Goal: Information Seeking & Learning: Find contact information

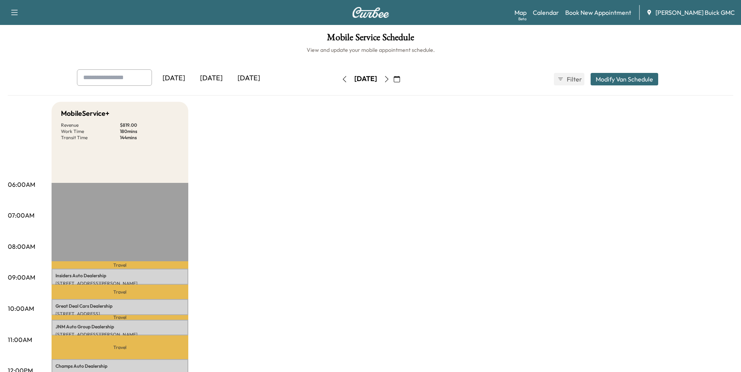
click at [390, 77] on icon "button" at bounding box center [386, 79] width 6 height 6
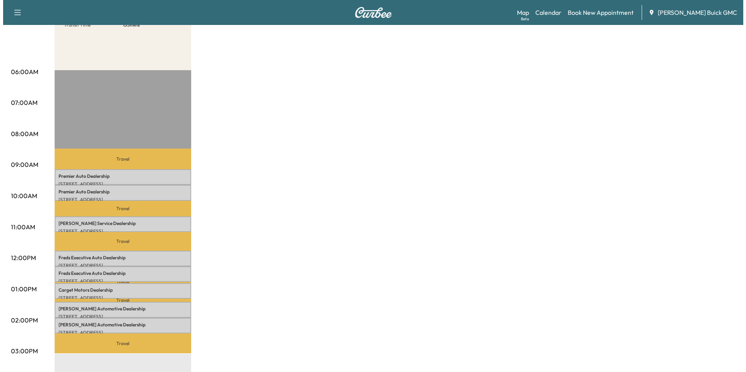
scroll to position [117, 0]
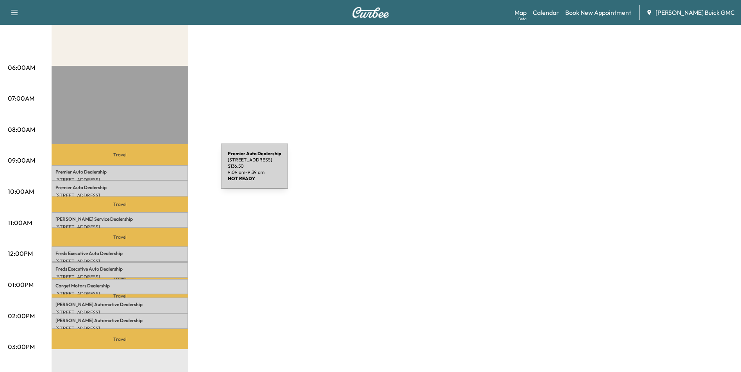
click at [162, 171] on p "Premier Auto Dealership" at bounding box center [119, 172] width 129 height 6
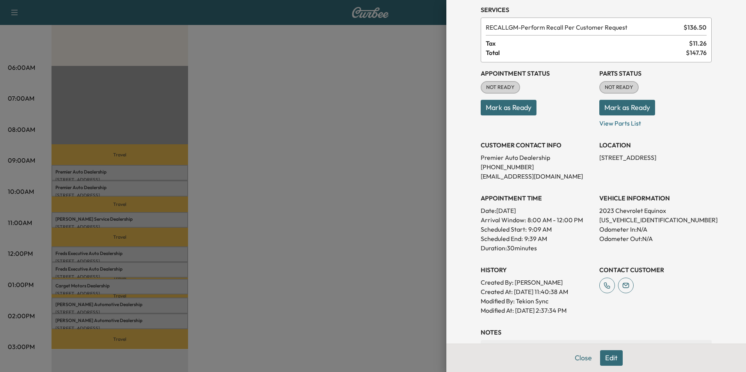
scroll to position [78, 0]
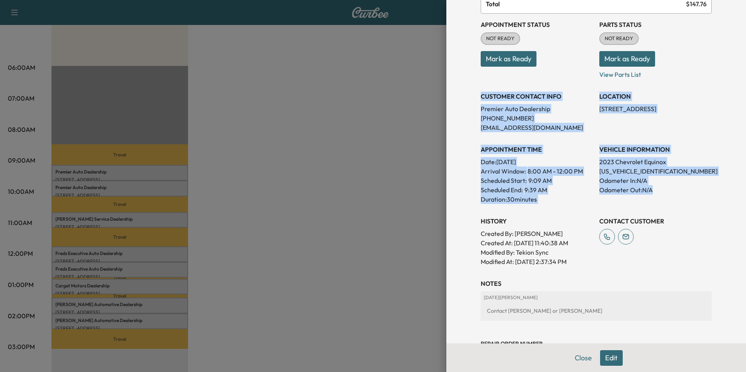
drag, startPoint x: 476, startPoint y: 95, endPoint x: 670, endPoint y: 193, distance: 217.9
click at [670, 193] on div "Appointment Status NOT READY Mark as Ready Parts Status NOT READY Mark as Ready…" at bounding box center [596, 140] width 231 height 253
copy div "CUSTOMER CONTACT INFO Premier Auto Dealership [PHONE_NUMBER] [EMAIL_ADDRESS][DO…"
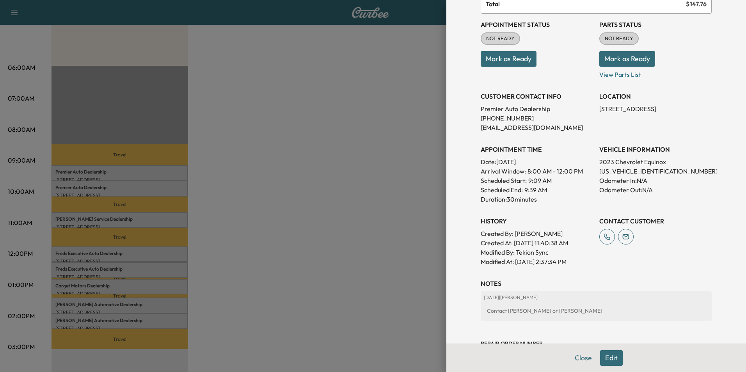
click at [351, 108] on div at bounding box center [373, 186] width 746 height 372
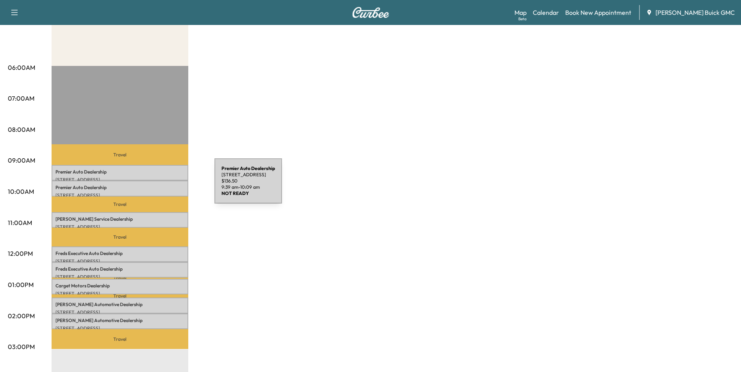
click at [156, 186] on p "Premier Auto Dealership" at bounding box center [119, 188] width 129 height 6
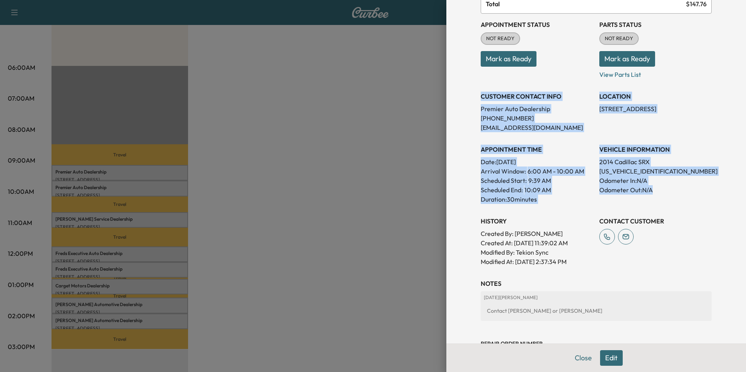
drag, startPoint x: 475, startPoint y: 95, endPoint x: 675, endPoint y: 199, distance: 225.6
click at [675, 199] on div "Appointment Status NOT READY Mark as Ready Parts Status NOT READY Mark as Ready…" at bounding box center [596, 140] width 231 height 253
copy div "CUSTOMER CONTACT INFO Premier Auto Dealership [PHONE_NUMBER] [EMAIL_ADDRESS][DO…"
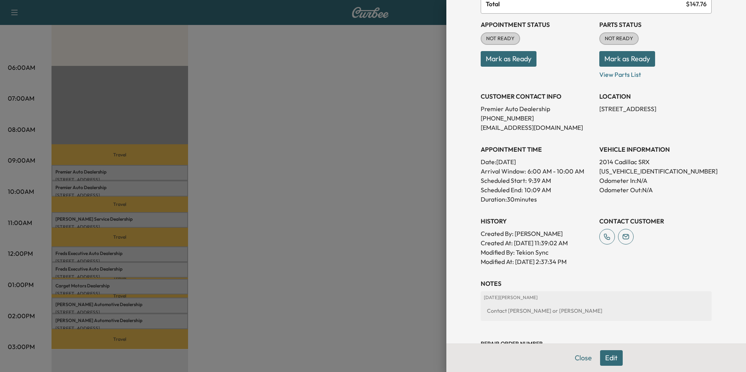
click at [285, 88] on div at bounding box center [373, 186] width 746 height 372
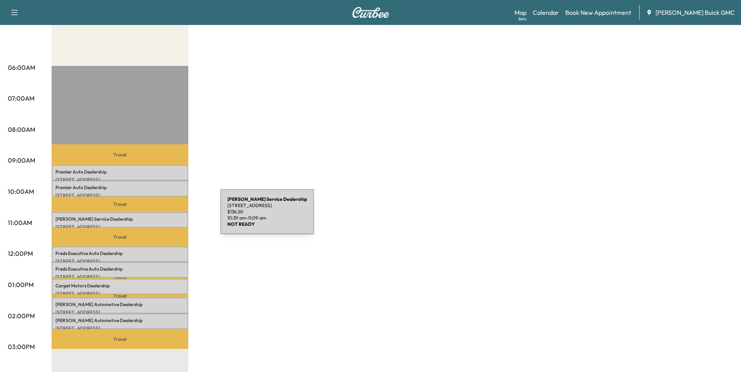
click at [162, 217] on p "[PERSON_NAME] Service Dealership" at bounding box center [119, 219] width 129 height 6
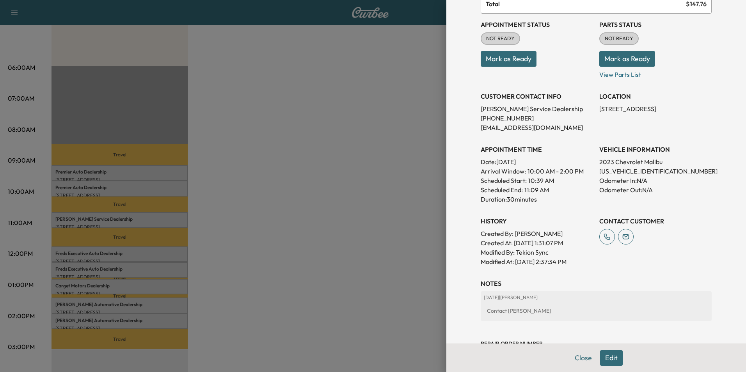
scroll to position [117, 0]
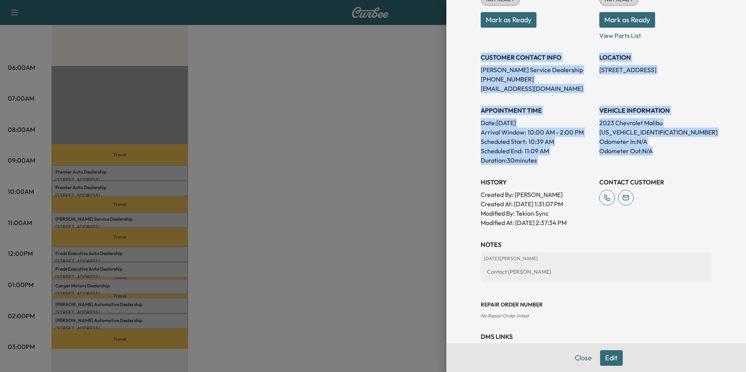
drag, startPoint x: 476, startPoint y: 56, endPoint x: 654, endPoint y: 159, distance: 205.0
click at [654, 159] on div "Appointment Status NOT READY Mark as Ready Parts Status NOT READY Mark as Ready…" at bounding box center [596, 101] width 231 height 253
copy div "CUSTOMER CONTACT INFO [PERSON_NAME] Service Dealership [PHONE_NUMBER] [EMAIL_AD…"
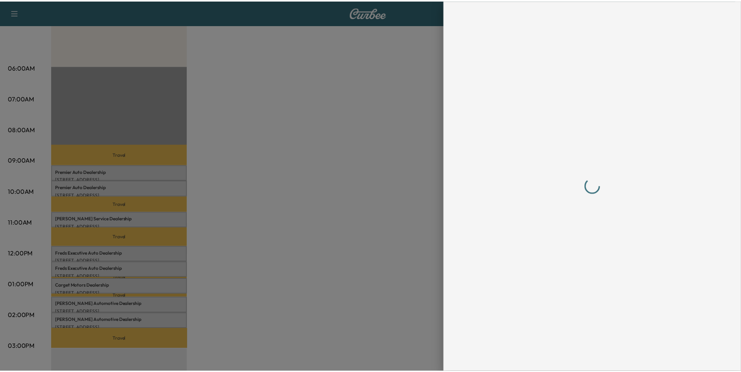
scroll to position [0, 0]
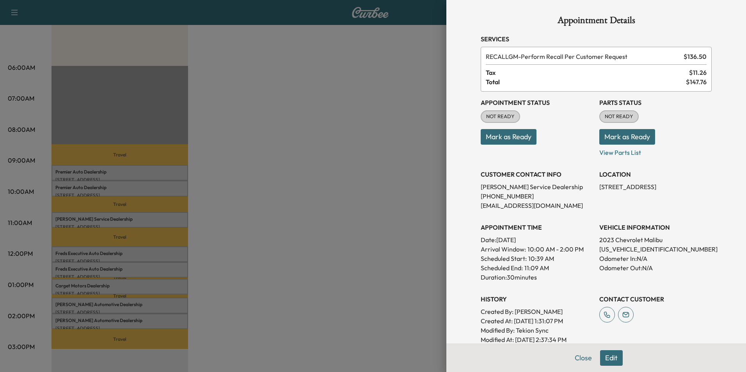
click at [316, 243] on div at bounding box center [373, 186] width 746 height 372
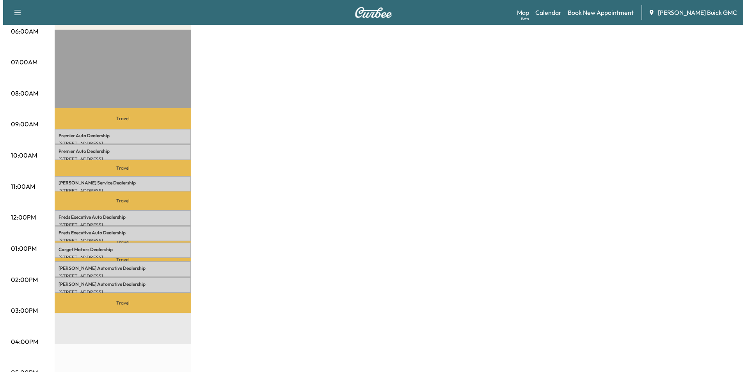
scroll to position [195, 0]
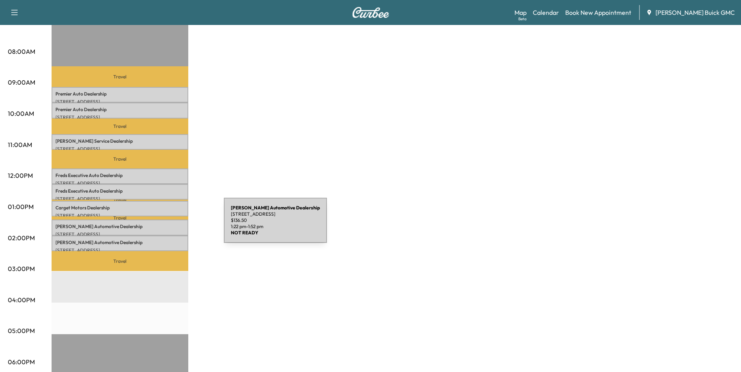
click at [165, 225] on p "[PERSON_NAME] Automotive Dealership" at bounding box center [119, 227] width 129 height 6
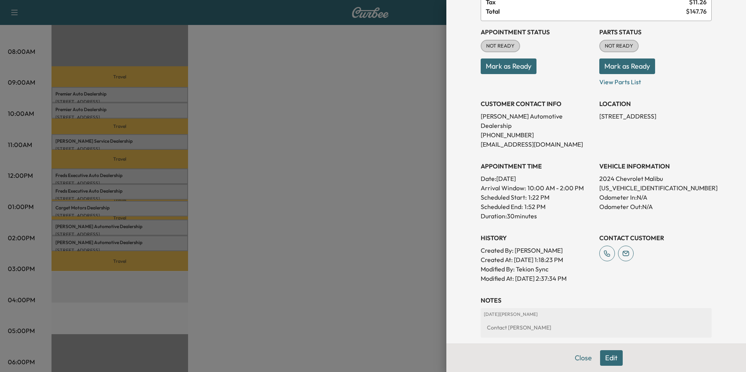
scroll to position [78, 0]
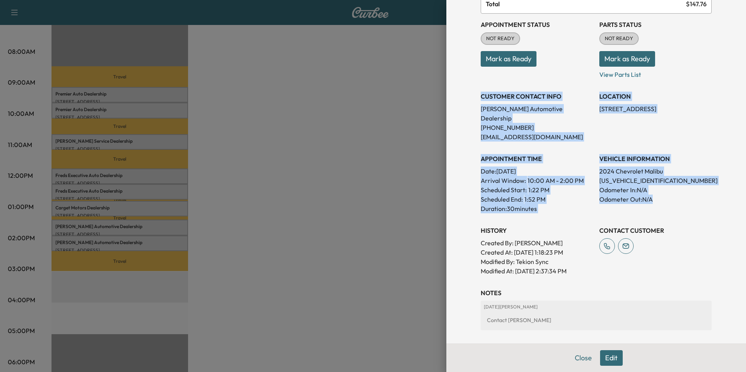
drag, startPoint x: 476, startPoint y: 94, endPoint x: 679, endPoint y: 189, distance: 223.7
click at [679, 189] on div "Appointment Status NOT READY Mark as Ready Parts Status NOT READY Mark as Ready…" at bounding box center [596, 145] width 231 height 262
copy div "CUSTOMER CONTACT INFO [PERSON_NAME] Automotive Dealership [PHONE_NUMBER] [EMAIL…"
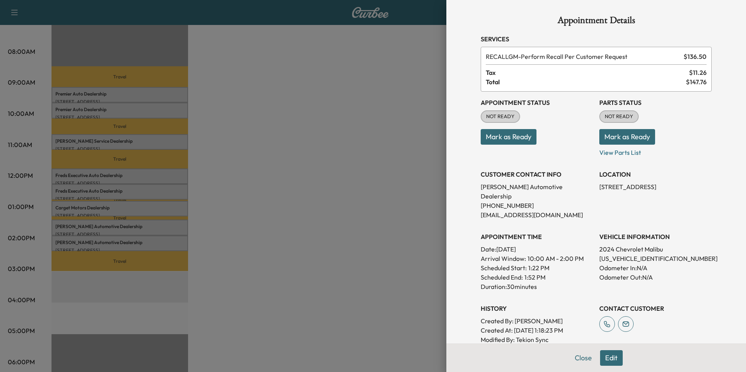
click at [285, 239] on div at bounding box center [373, 186] width 746 height 372
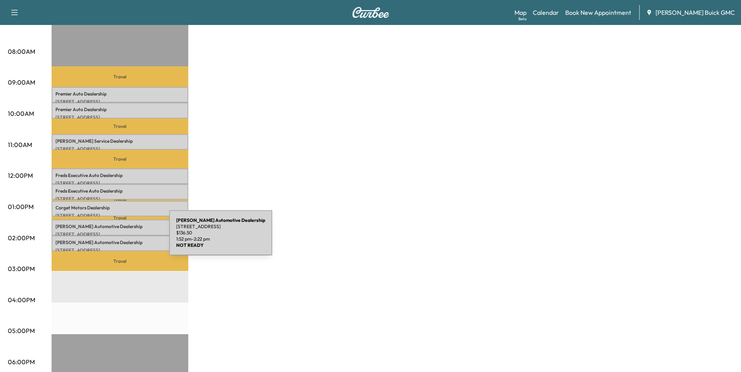
click at [110, 240] on p "[PERSON_NAME] Automotive Dealership" at bounding box center [119, 243] width 129 height 6
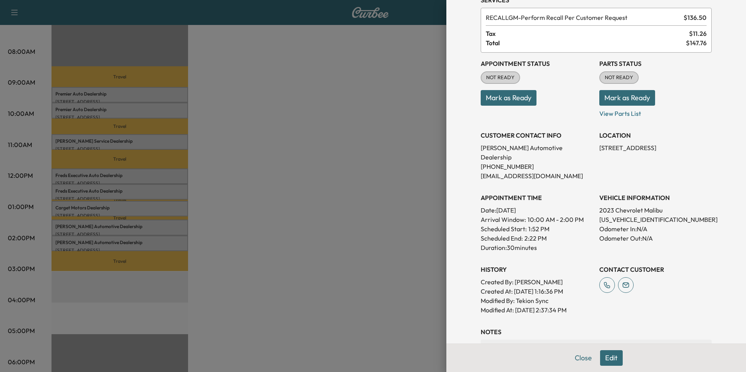
scroll to position [117, 0]
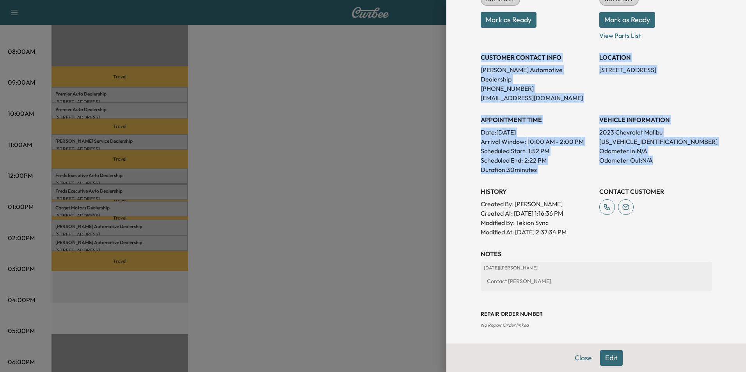
drag, startPoint x: 478, startPoint y: 59, endPoint x: 669, endPoint y: 158, distance: 215.3
click at [669, 158] on div "Appointment Status NOT READY Mark as Ready Parts Status NOT READY Mark as Ready…" at bounding box center [596, 106] width 231 height 262
copy div "CUSTOMER CONTACT INFO [PERSON_NAME] Automotive Dealership [PHONE_NUMBER] [EMAIL…"
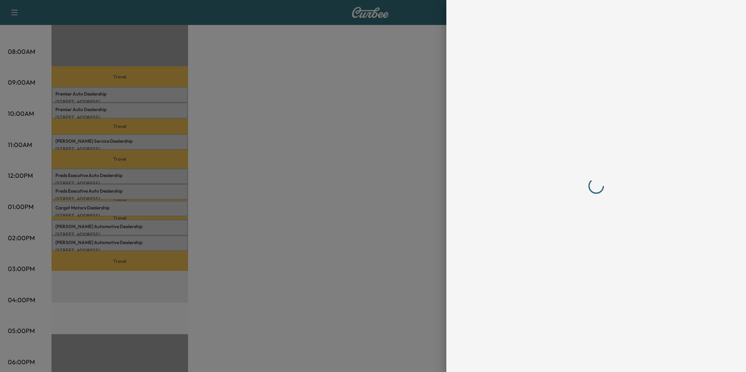
scroll to position [0, 0]
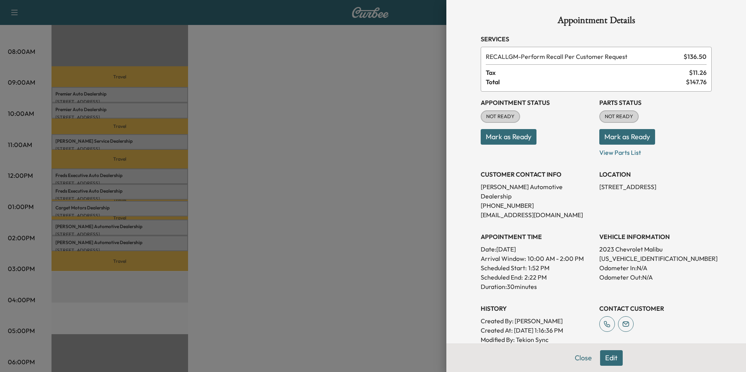
drag, startPoint x: 326, startPoint y: 232, endPoint x: 334, endPoint y: 230, distance: 8.2
click at [330, 232] on div at bounding box center [373, 186] width 746 height 372
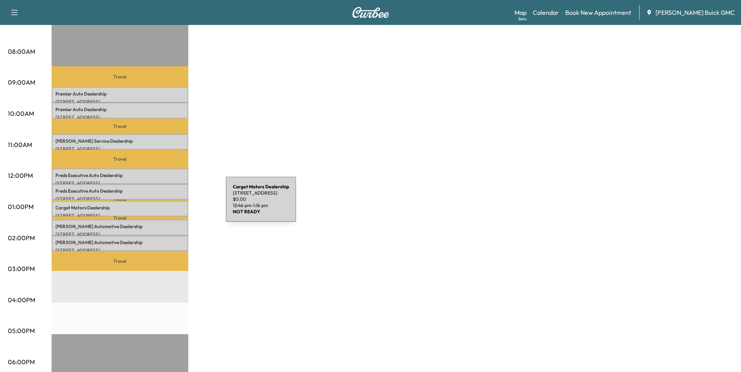
click at [167, 205] on p "Carget Motors Dealership" at bounding box center [119, 208] width 129 height 6
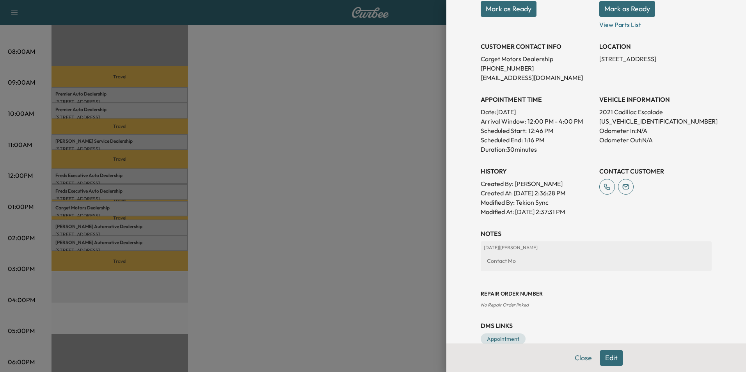
scroll to position [105, 0]
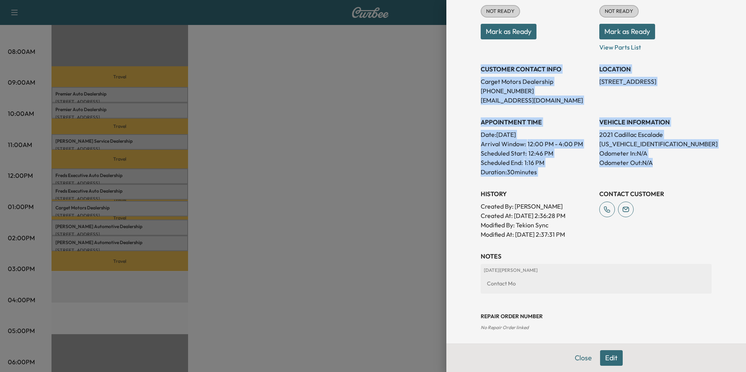
drag, startPoint x: 475, startPoint y: 67, endPoint x: 656, endPoint y: 161, distance: 204.0
click at [656, 161] on div "Appointment Status NOT READY Mark as Ready Parts Status NOT READY Mark as Ready…" at bounding box center [596, 112] width 231 height 253
copy div "CUSTOMER CONTACT INFO Carget Motors Dealership [PHONE_NUMBER] [EMAIL_ADDRESS][D…"
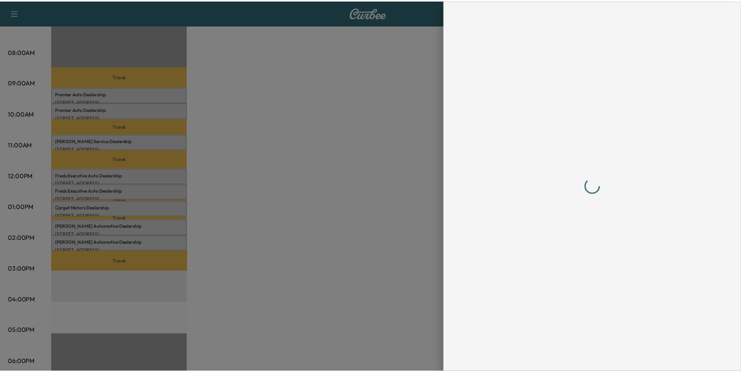
scroll to position [0, 0]
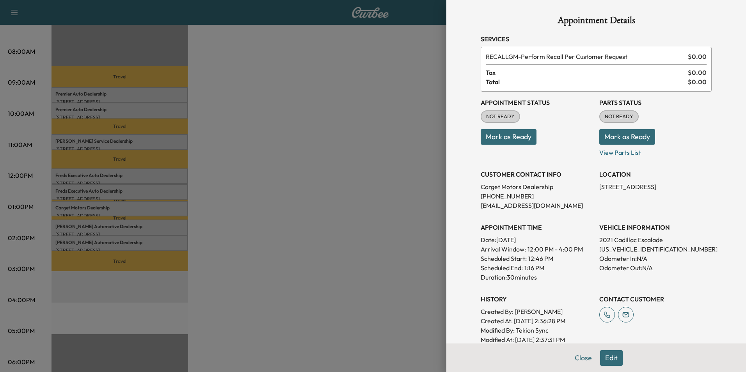
click at [294, 236] on div at bounding box center [373, 186] width 746 height 372
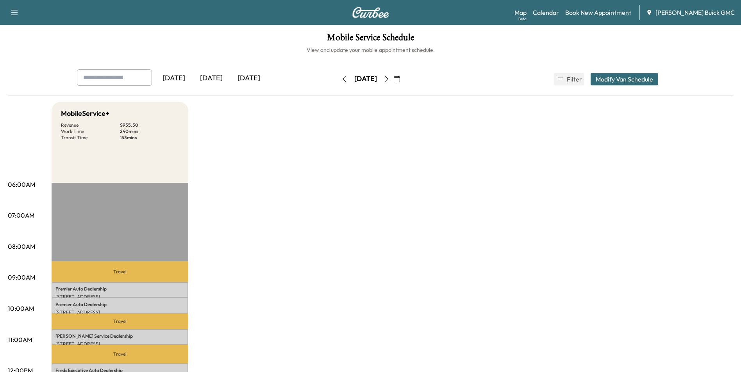
click at [341, 78] on icon "button" at bounding box center [344, 79] width 6 height 6
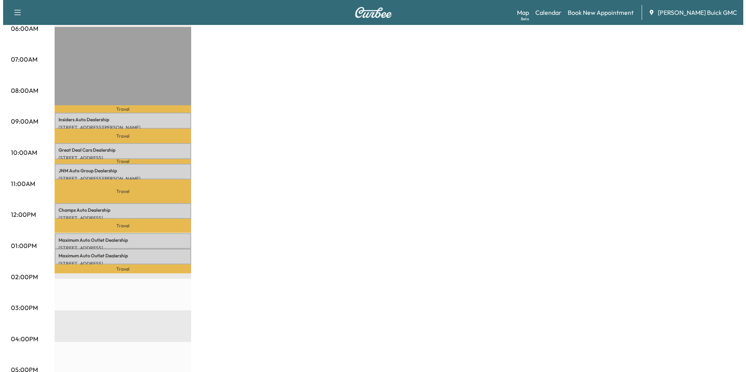
scroll to position [117, 0]
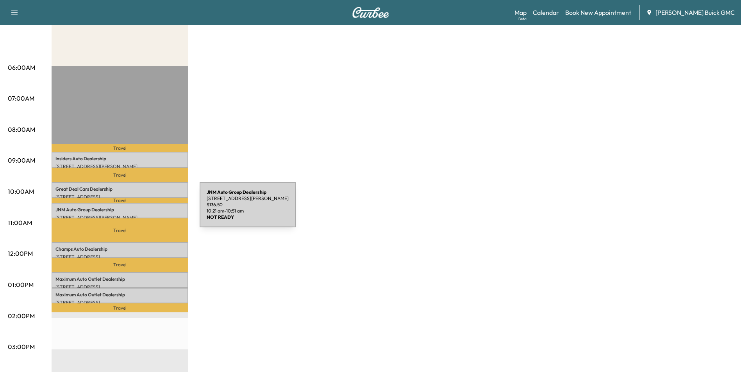
click at [141, 210] on p "JNM Auto Group Dealership" at bounding box center [119, 210] width 129 height 6
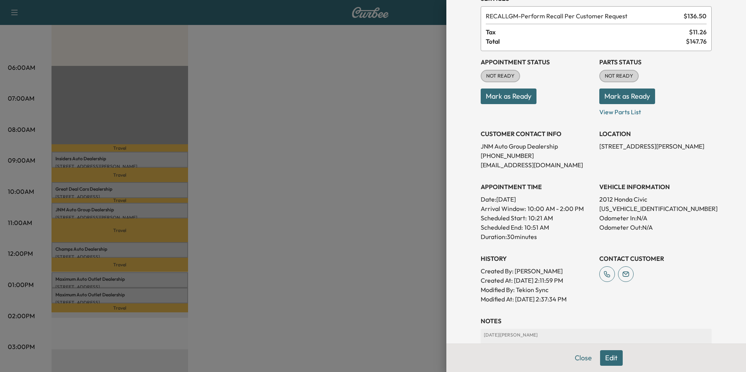
scroll to position [78, 0]
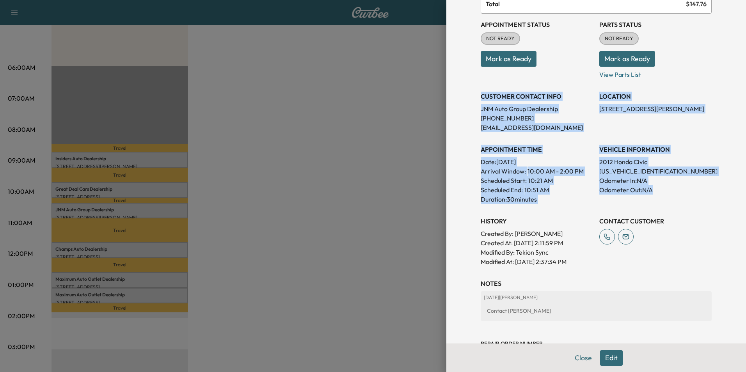
drag, startPoint x: 476, startPoint y: 95, endPoint x: 666, endPoint y: 195, distance: 214.6
click at [666, 195] on div "Appointment Status NOT READY Mark as Ready Parts Status NOT READY Mark as Ready…" at bounding box center [596, 140] width 231 height 253
copy div "CUSTOMER CONTACT INFO JNM Auto Group Dealership [PHONE_NUMBER] [EMAIL_ADDRESS][…"
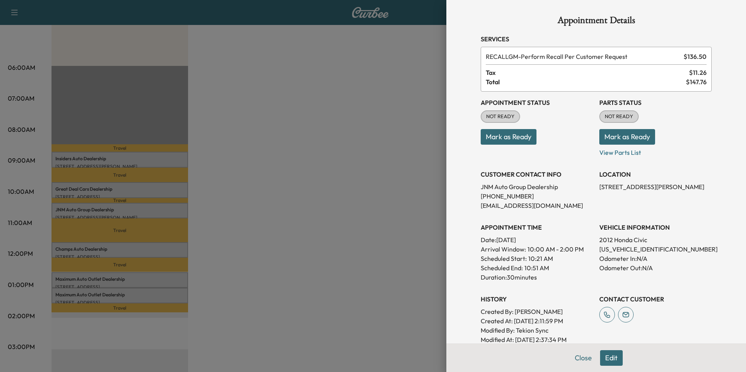
click at [280, 230] on div at bounding box center [373, 186] width 746 height 372
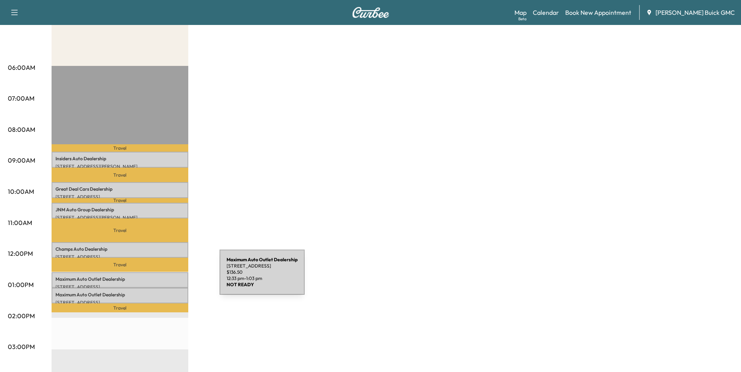
click at [161, 277] on p "Maximum Auto Outlet Dealership" at bounding box center [119, 279] width 129 height 6
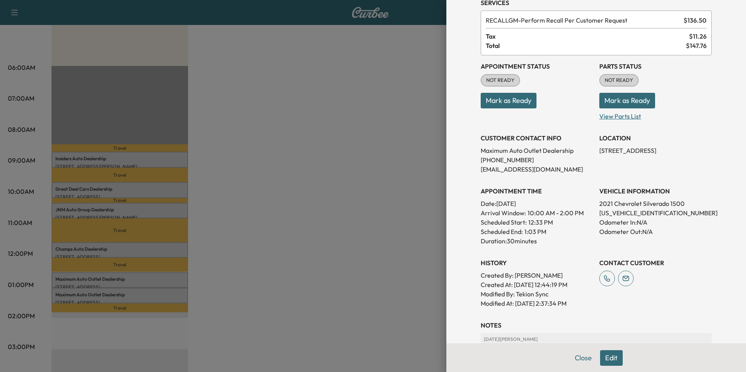
scroll to position [78, 0]
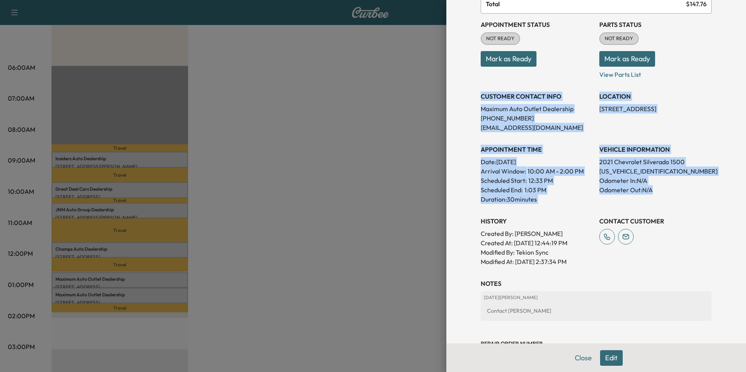
drag, startPoint x: 476, startPoint y: 94, endPoint x: 669, endPoint y: 195, distance: 217.6
click at [669, 195] on div "Appointment Status NOT READY Mark as Ready Parts Status NOT READY Mark as Ready…" at bounding box center [596, 140] width 231 height 253
copy div "CUSTOMER CONTACT INFO Maximum Auto Outlet Dealership [PHONE_NUMBER] [EMAIL_ADDR…"
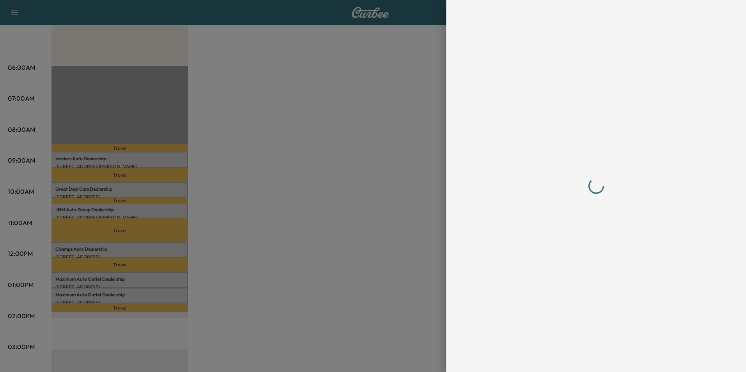
scroll to position [0, 0]
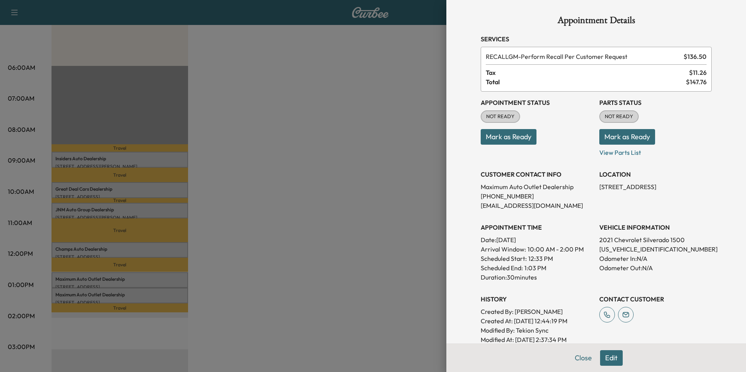
click at [317, 245] on div at bounding box center [373, 186] width 746 height 372
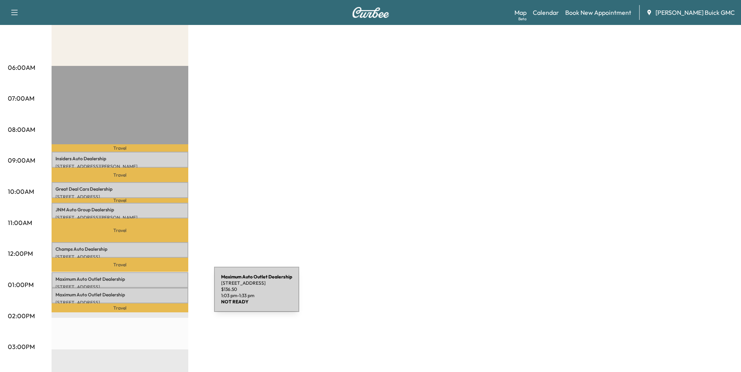
click at [155, 294] on p "Maximum Auto Outlet Dealership" at bounding box center [119, 295] width 129 height 6
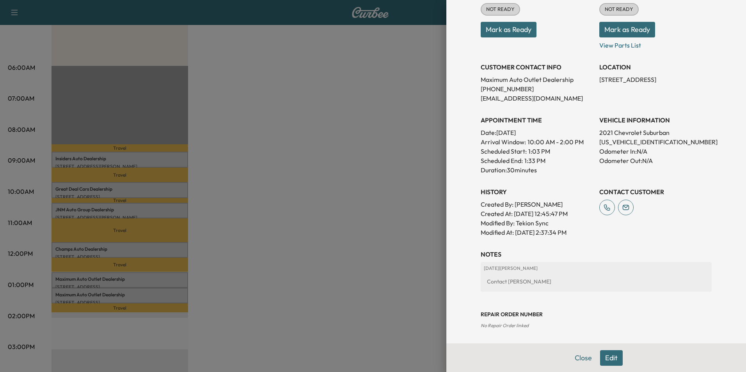
scroll to position [117, 0]
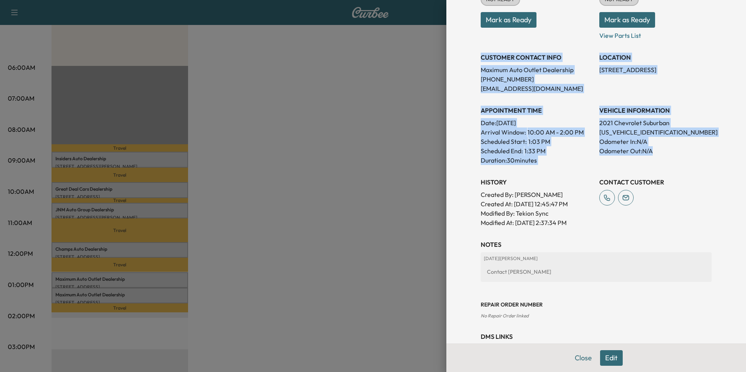
drag, startPoint x: 476, startPoint y: 55, endPoint x: 664, endPoint y: 149, distance: 210.6
click at [664, 149] on div "Appointment Status NOT READY Mark as Ready Parts Status NOT READY Mark as Ready…" at bounding box center [596, 101] width 231 height 253
copy div "CUSTOMER CONTACT INFO Maximum Auto Outlet Dealership [PHONE_NUMBER] [EMAIL_ADDR…"
